Goal: Transaction & Acquisition: Subscribe to service/newsletter

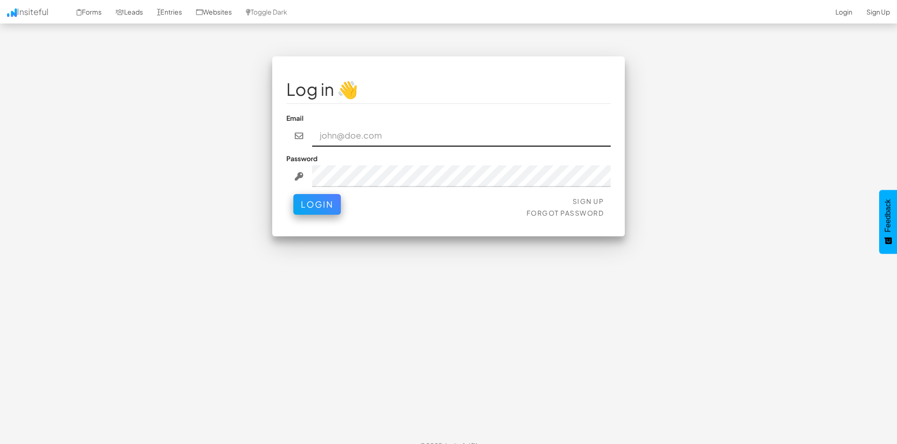
click at [343, 130] on input "email" at bounding box center [461, 136] width 299 height 22
click at [315, 150] on fieldset "Log in 👋 Email Password Sign Up Forgot Password Login" at bounding box center [448, 147] width 324 height 152
click at [593, 203] on link "Sign Up" at bounding box center [589, 201] width 32 height 8
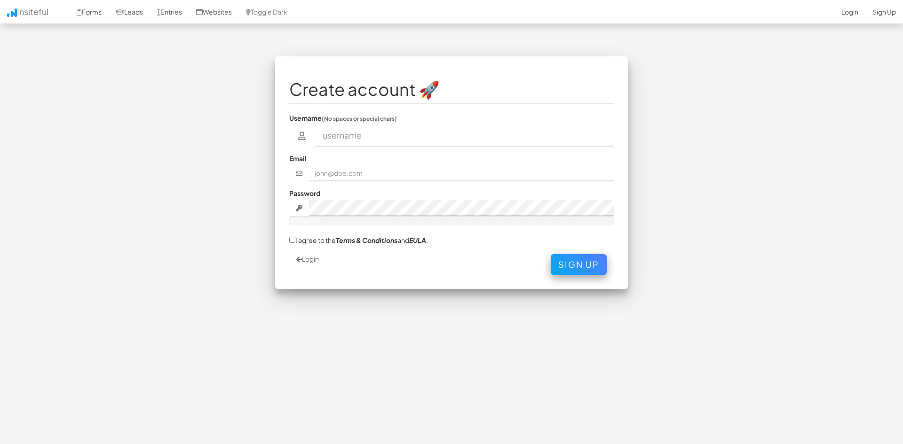
click at [343, 140] on input "text" at bounding box center [464, 136] width 299 height 22
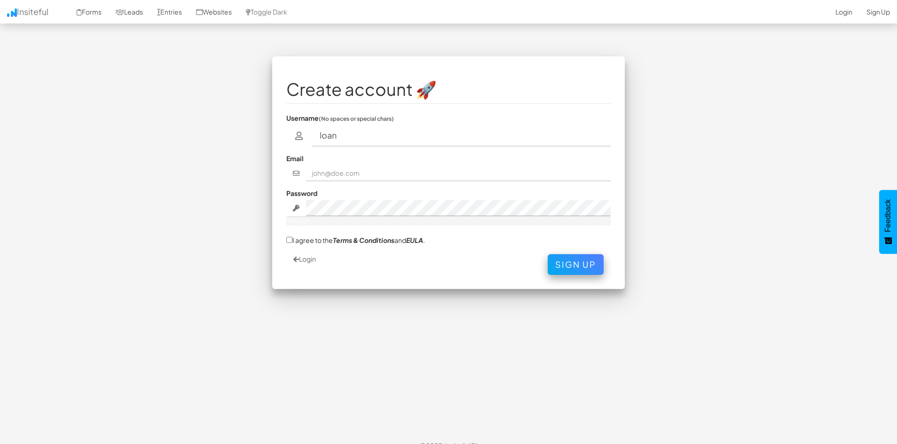
type input "loan"
click at [352, 166] on input "text" at bounding box center [458, 174] width 305 height 16
type input "jaspal.reliancecapital@gmail.com"
click at [289, 236] on label "I agree to the Terms & Conditions and EULA ." at bounding box center [355, 240] width 139 height 10
click at [289, 237] on input "I agree to the Terms & Conditions and EULA ." at bounding box center [289, 240] width 6 height 6
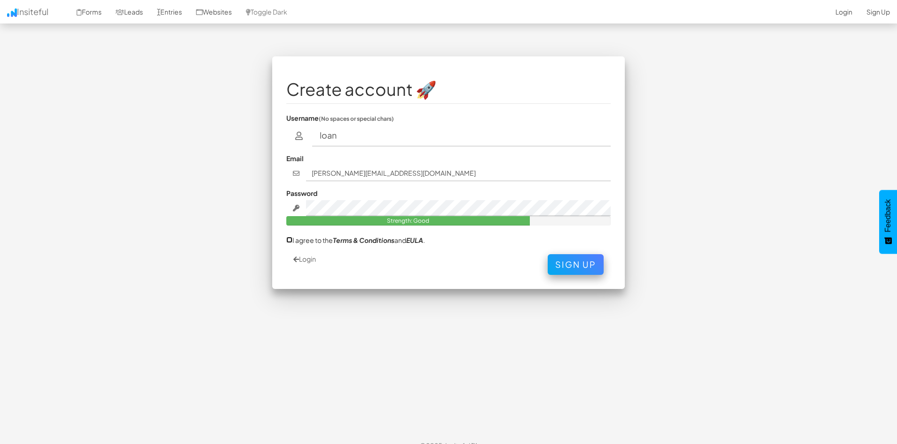
checkbox input "true"
click at [584, 261] on button "Sign Up" at bounding box center [576, 262] width 56 height 21
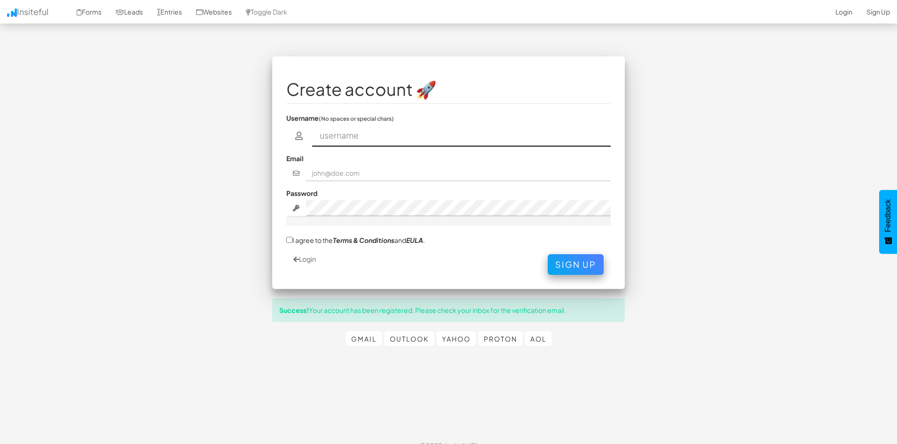
click at [411, 138] on input "text" at bounding box center [461, 136] width 299 height 22
type input "loan"
click at [333, 168] on input "text" at bounding box center [458, 174] width 305 height 16
type input "jaspal.reliancecapital@gmail.com"
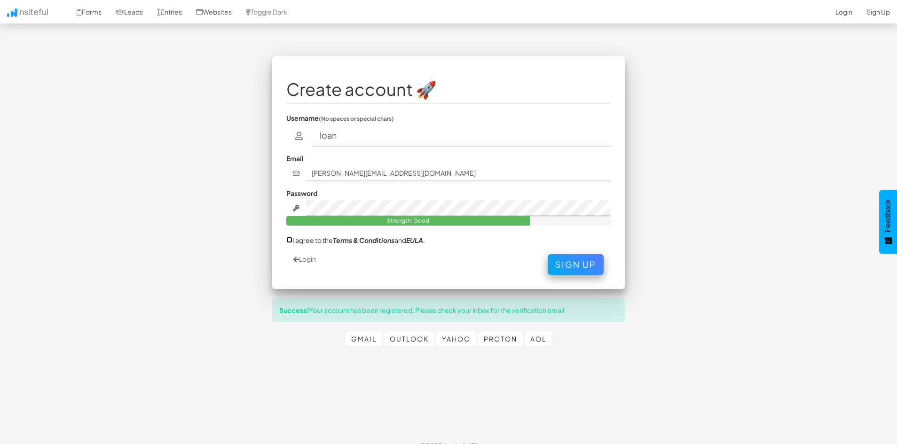
click at [288, 240] on input "I agree to the Terms & Conditions and EULA ." at bounding box center [289, 240] width 6 height 6
checkbox input "true"
click at [584, 268] on button "Sign Up" at bounding box center [576, 262] width 56 height 21
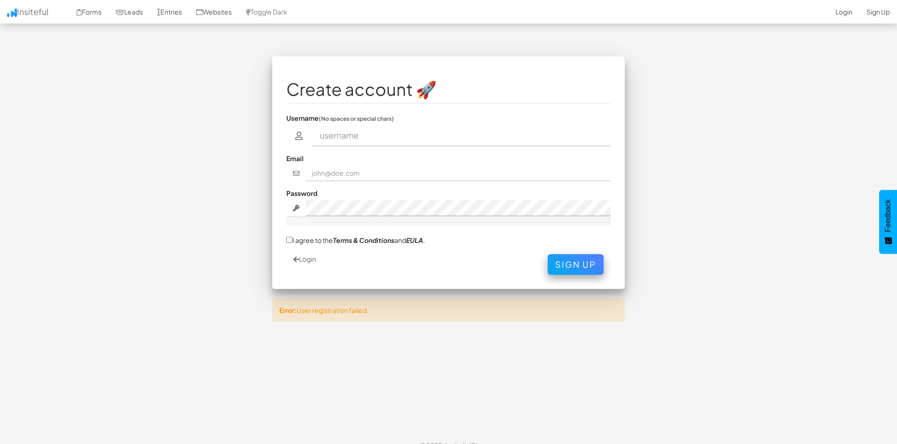
click at [344, 315] on div "Error: User registration failed." at bounding box center [448, 311] width 353 height 24
click at [307, 259] on link "Login" at bounding box center [304, 259] width 23 height 8
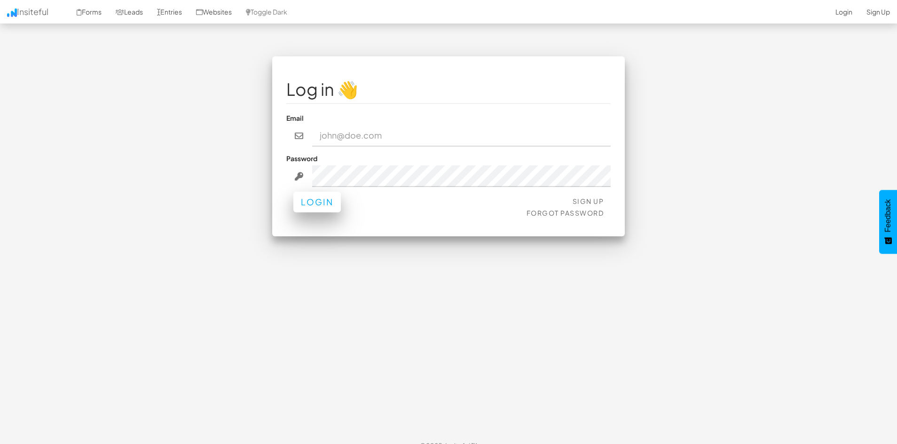
type input "[PERSON_NAME][EMAIL_ADDRESS][DOMAIN_NAME]"
click at [325, 199] on button "Login" at bounding box center [316, 202] width 47 height 21
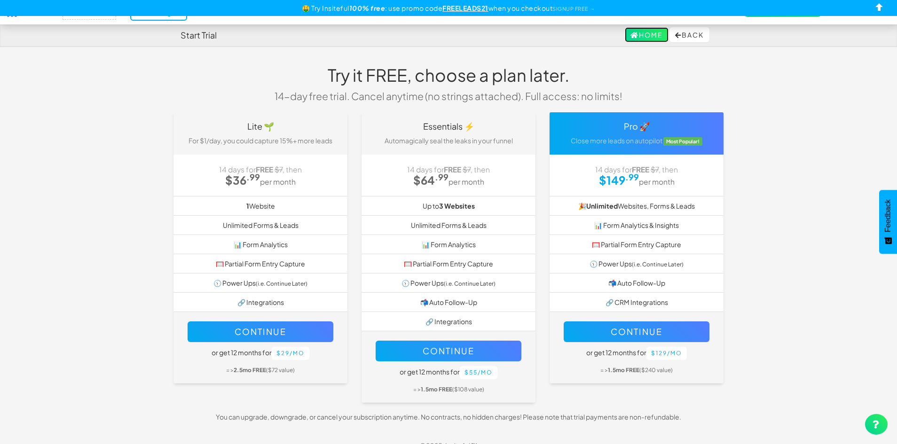
click at [634, 34] on link "Home" at bounding box center [647, 34] width 44 height 15
click at [184, 37] on h4 "Start Trial" at bounding box center [199, 35] width 36 height 9
click at [177, 18] on link "Trial ending! →" at bounding box center [158, 12] width 57 height 17
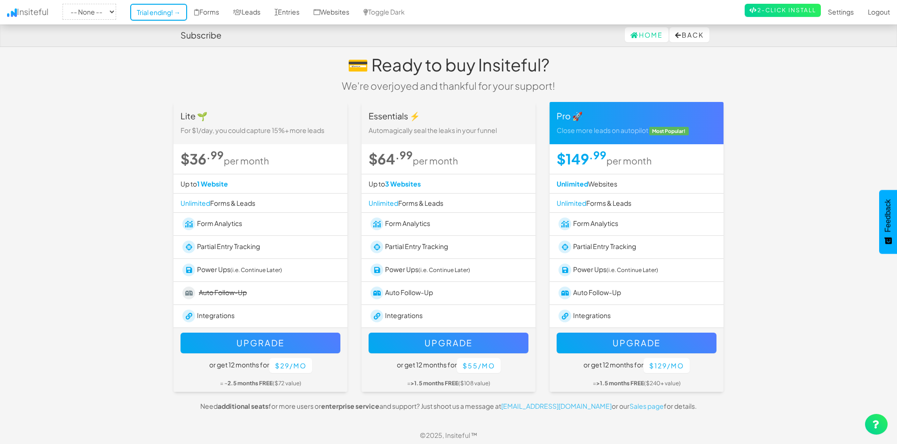
scroll to position [13, 0]
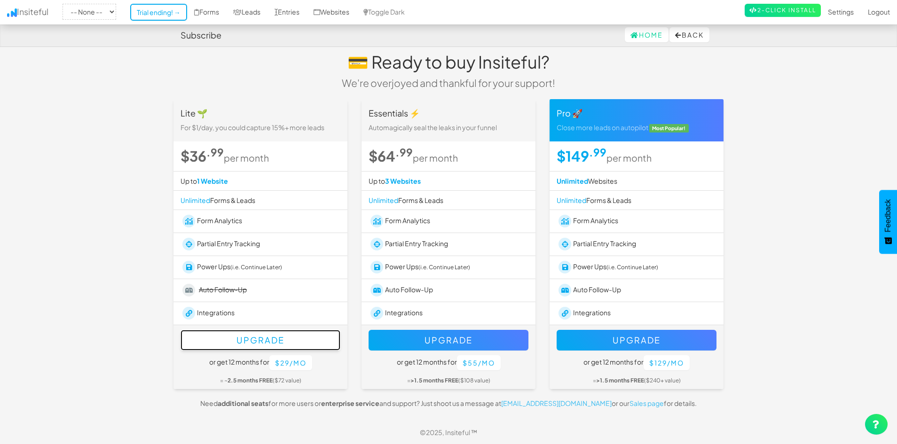
click at [245, 340] on button "Upgrade" at bounding box center [261, 340] width 160 height 21
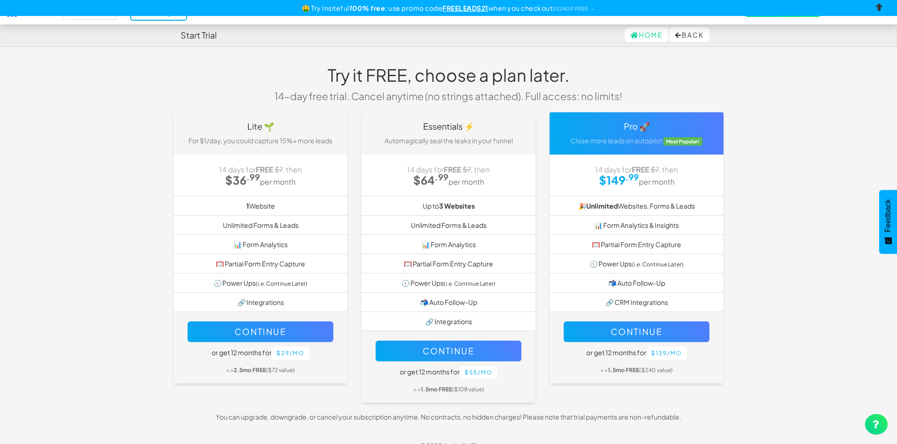
click at [879, 5] on input "checkbox" at bounding box center [880, 9] width 14 height 14
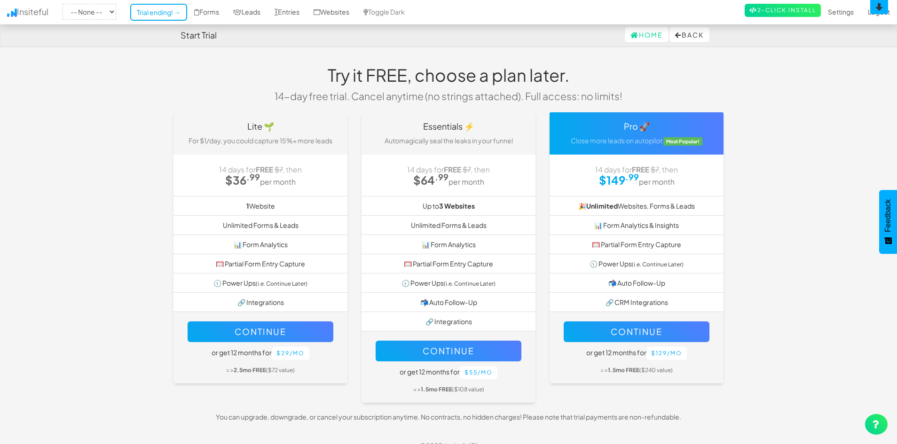
click at [879, 10] on input "checkbox" at bounding box center [880, 9] width 14 height 14
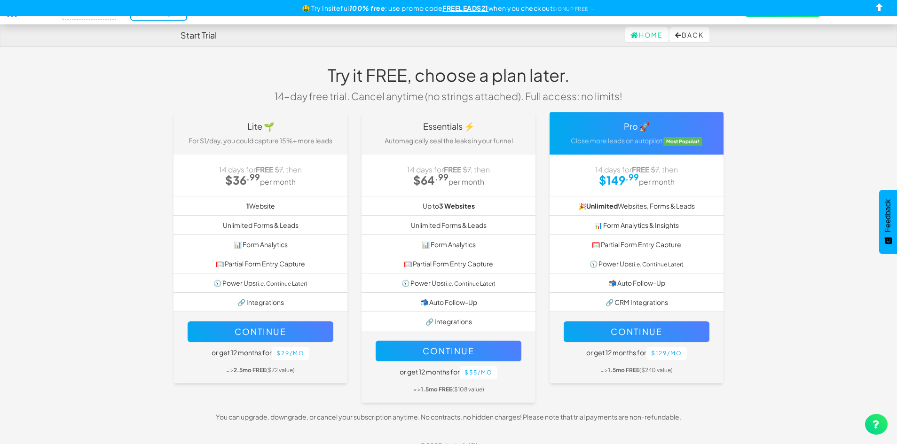
click at [851, 67] on body "Start Trial Home Back Toggle navigation Insiteful -- None -- Trial ending! → Fo…" at bounding box center [448, 228] width 897 height 457
click at [883, 6] on input "checkbox" at bounding box center [880, 9] width 14 height 14
checkbox input "true"
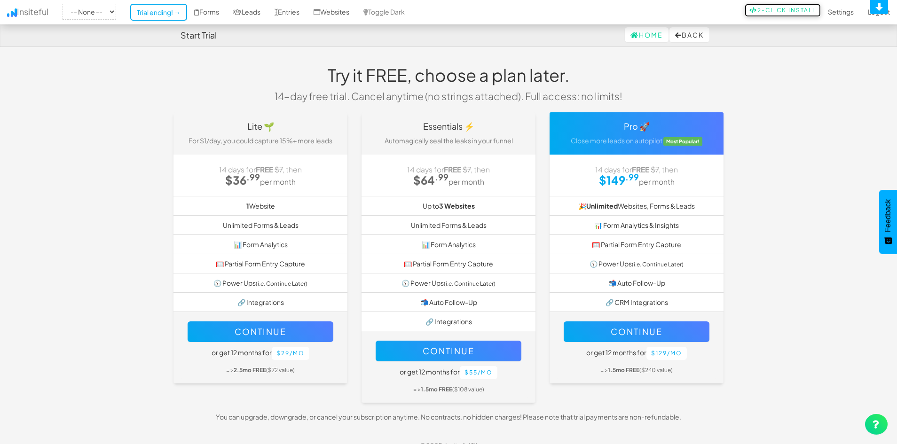
click at [786, 14] on link "2-Click Install" at bounding box center [783, 10] width 76 height 13
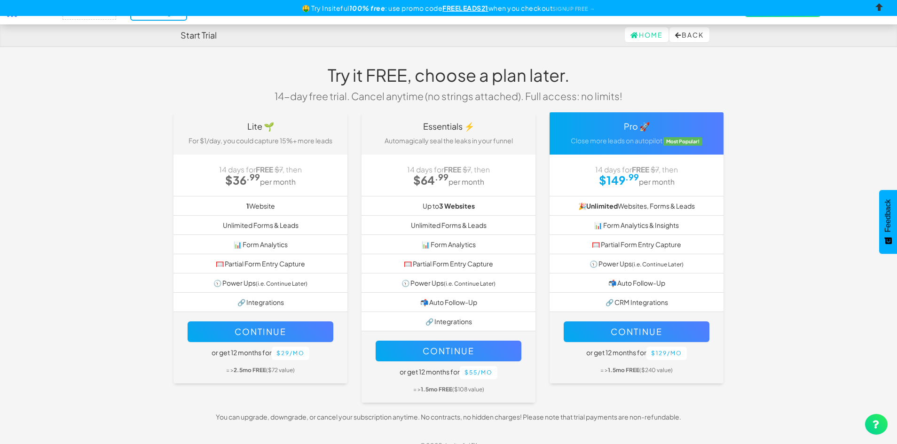
click at [878, 7] on input "checkbox" at bounding box center [880, 9] width 14 height 14
checkbox input "true"
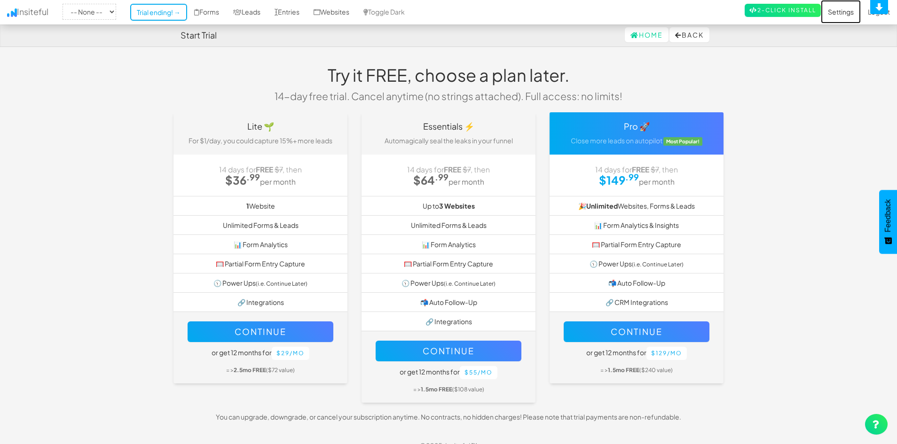
click at [842, 11] on link "Settings" at bounding box center [841, 12] width 40 height 24
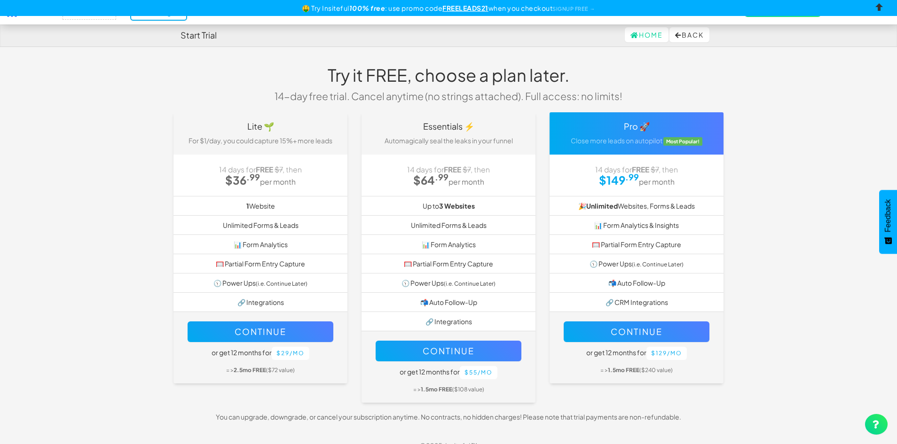
click at [880, 11] on input "checkbox" at bounding box center [880, 9] width 14 height 14
checkbox input "true"
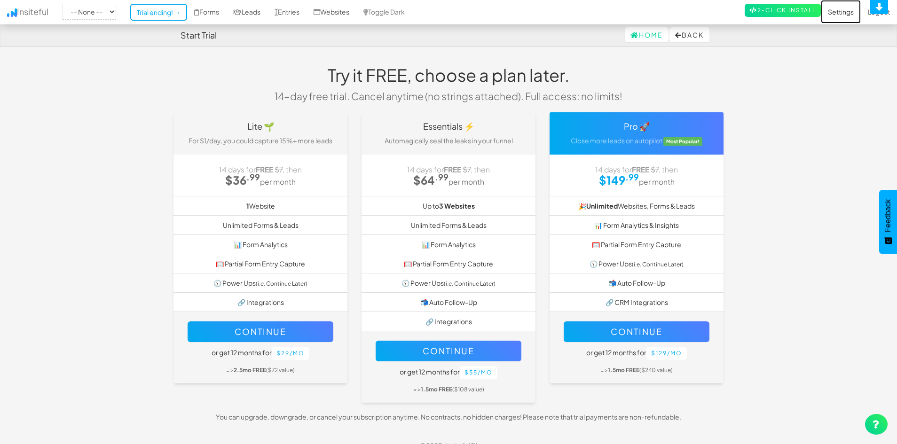
click at [835, 15] on link "Settings" at bounding box center [841, 12] width 40 height 24
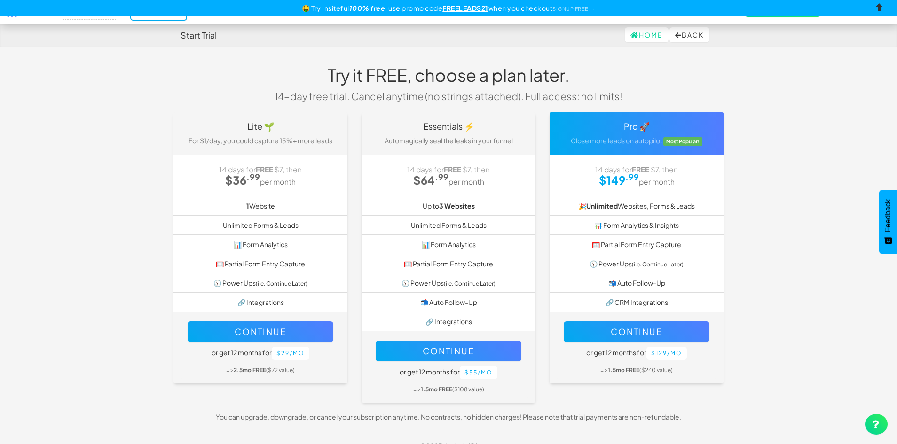
click at [878, 11] on input "checkbox" at bounding box center [880, 9] width 14 height 14
checkbox input "true"
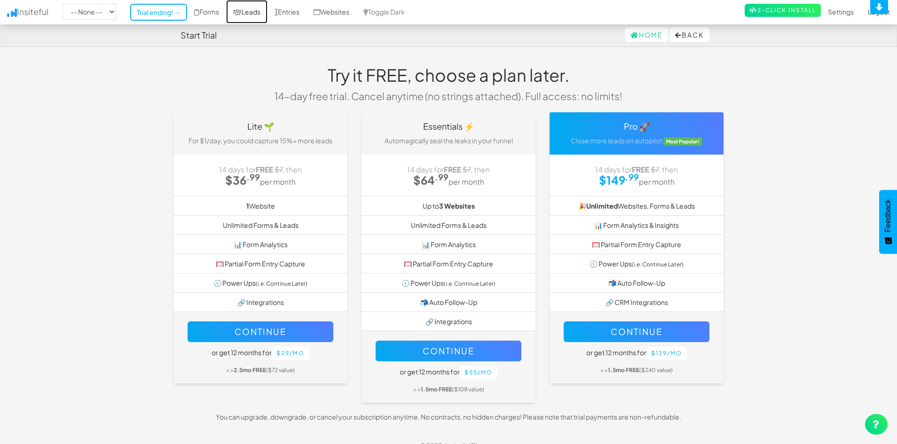
click at [251, 15] on link "Leads" at bounding box center [246, 12] width 41 height 24
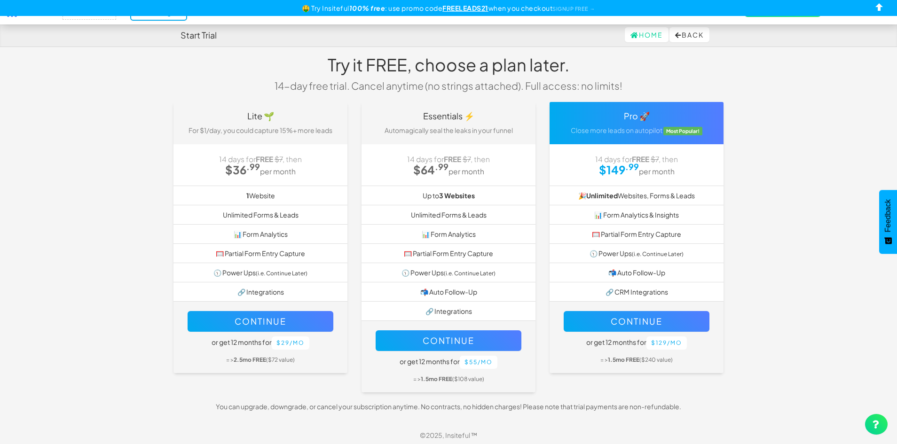
scroll to position [13, 0]
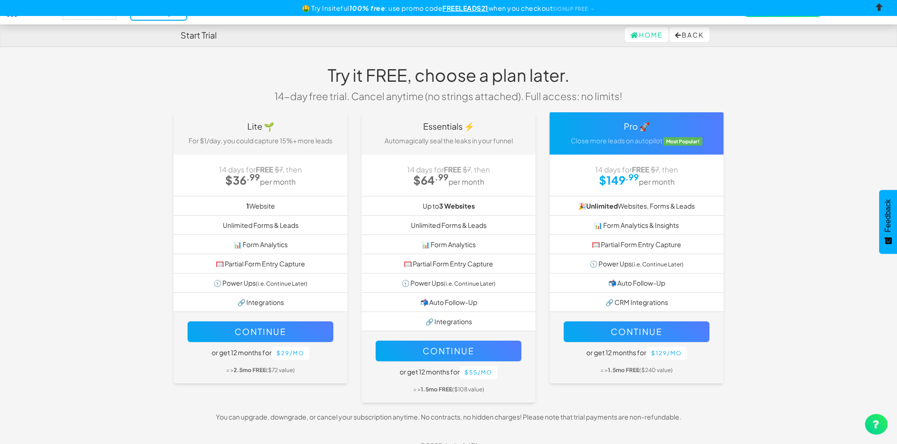
click at [881, 7] on input "checkbox" at bounding box center [880, 9] width 14 height 14
checkbox input "true"
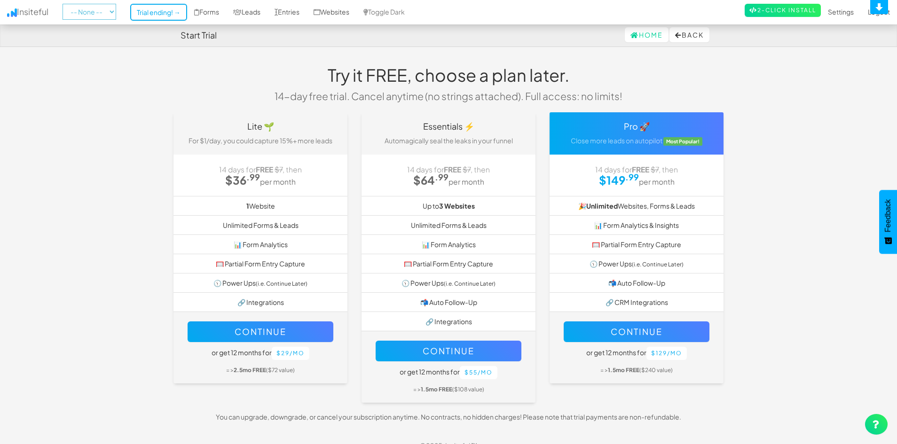
click at [105, 13] on select "-- None --" at bounding box center [90, 12] width 54 height 16
click at [153, 16] on link "Trial ending! →" at bounding box center [158, 12] width 57 height 17
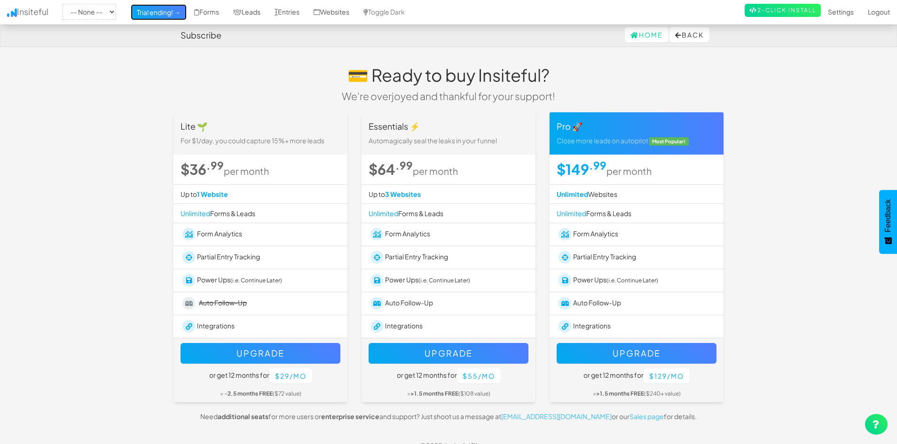
click at [153, 16] on link "Trial ending! →" at bounding box center [158, 12] width 57 height 17
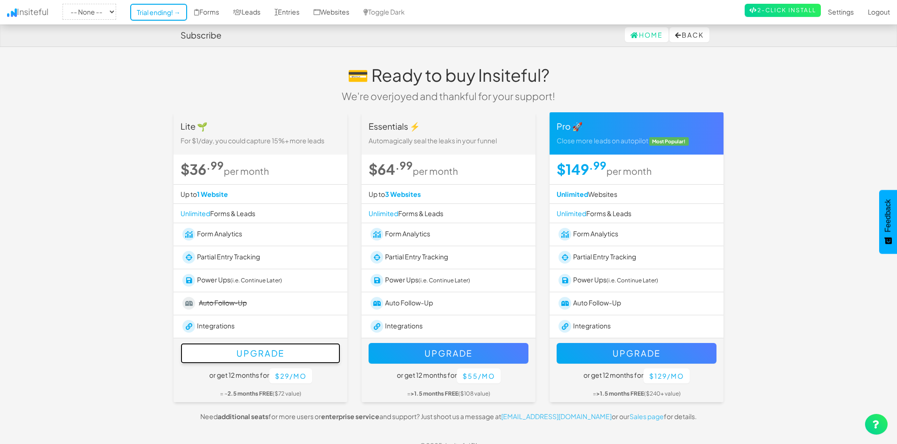
click at [240, 351] on button "Upgrade" at bounding box center [261, 353] width 160 height 21
